Goal: Information Seeking & Learning: Learn about a topic

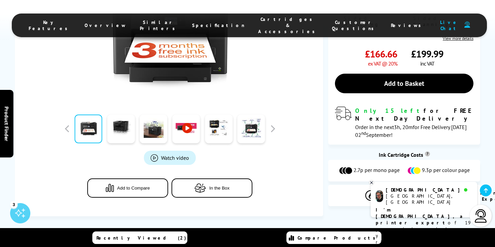
scroll to position [253, 0]
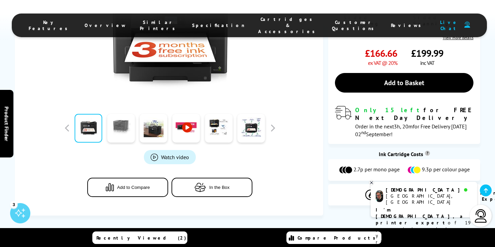
click at [123, 114] on link at bounding box center [121, 128] width 28 height 29
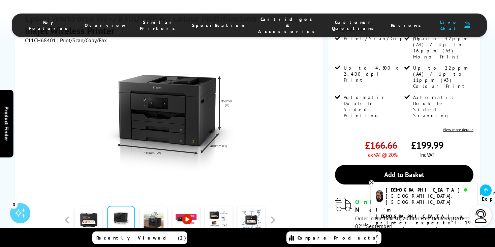
scroll to position [163, 0]
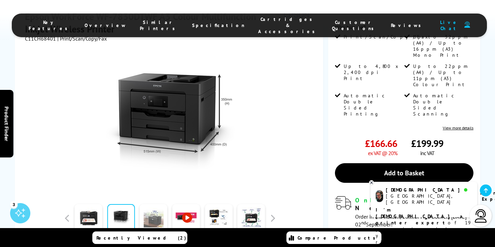
click at [152, 204] on link at bounding box center [154, 218] width 28 height 29
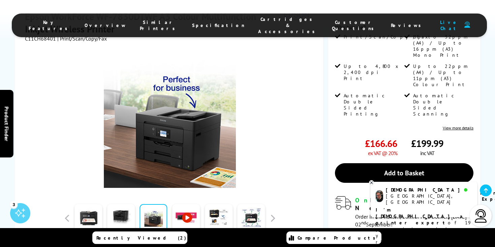
click at [181, 204] on link at bounding box center [186, 218] width 28 height 29
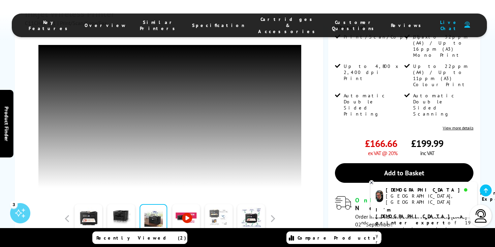
click at [223, 204] on link at bounding box center [219, 218] width 28 height 29
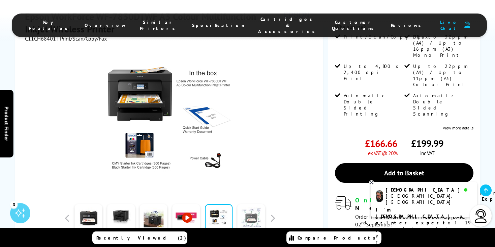
click at [246, 204] on link at bounding box center [252, 218] width 28 height 29
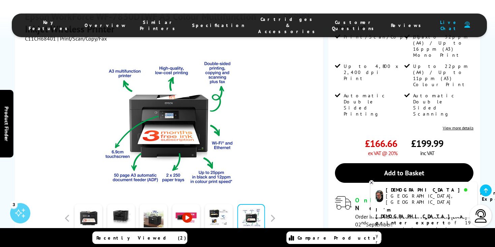
click at [248, 237] on div "Recently Viewed (2) Compare Products" at bounding box center [248, 237] width 405 height 19
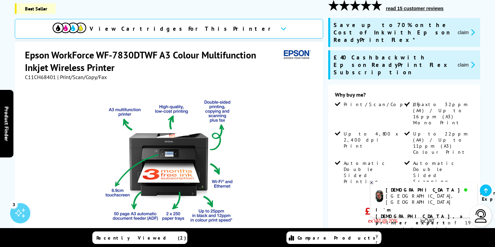
scroll to position [67, 0]
